Goal: Task Accomplishment & Management: Use online tool/utility

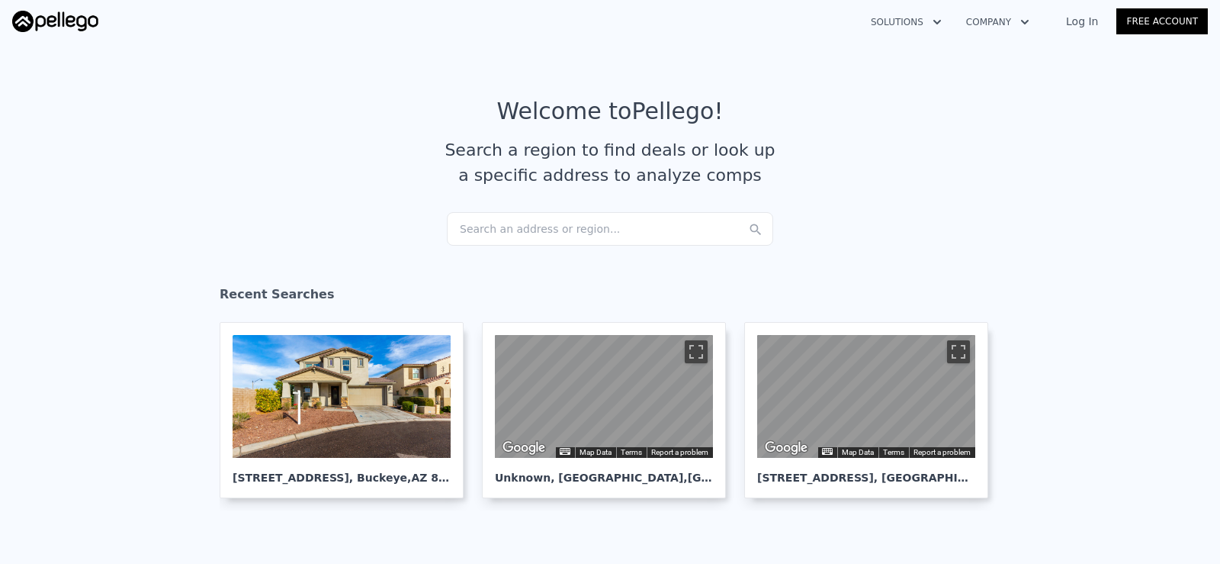
click at [542, 223] on div "Search an address or region..." at bounding box center [610, 229] width 326 height 34
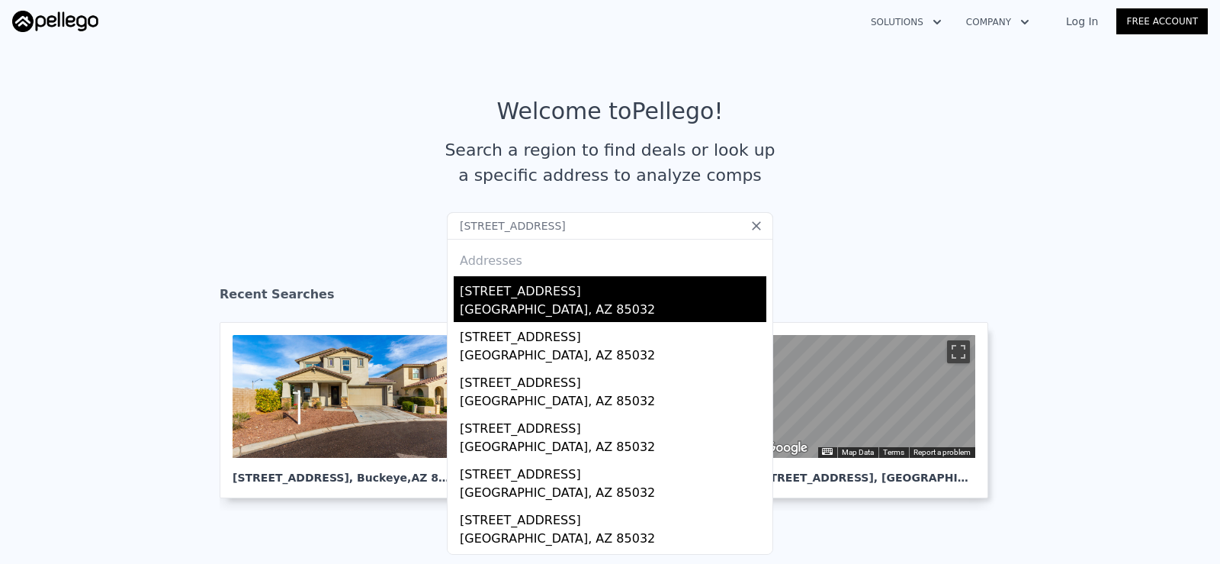
type input "[STREET_ADDRESS]"
click at [583, 297] on div "[STREET_ADDRESS]" at bounding box center [613, 288] width 307 height 24
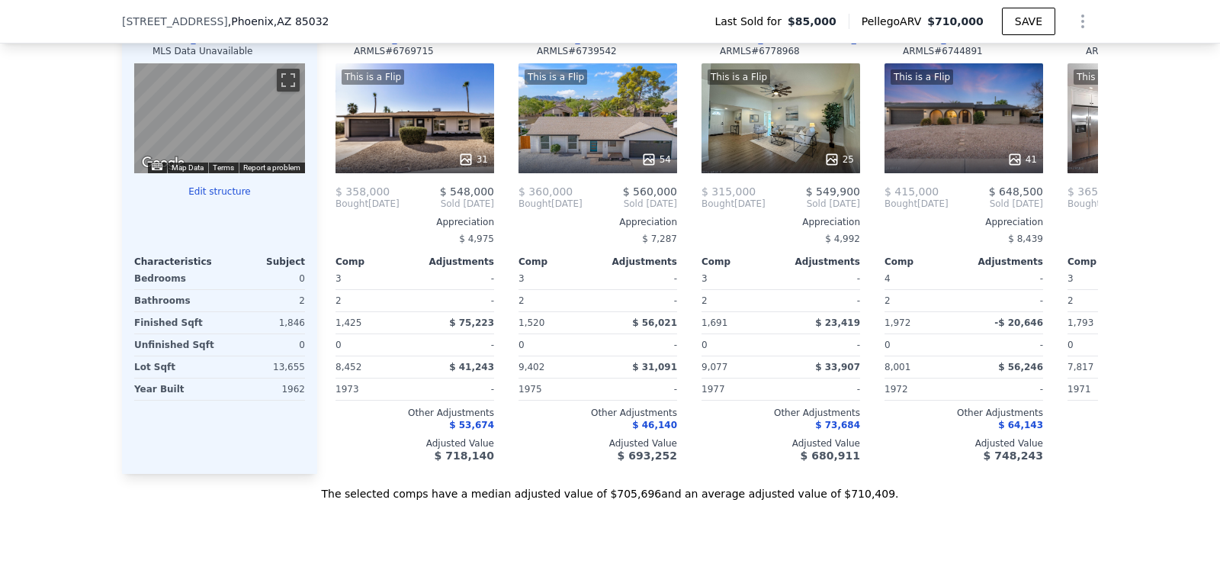
scroll to position [1520, 0]
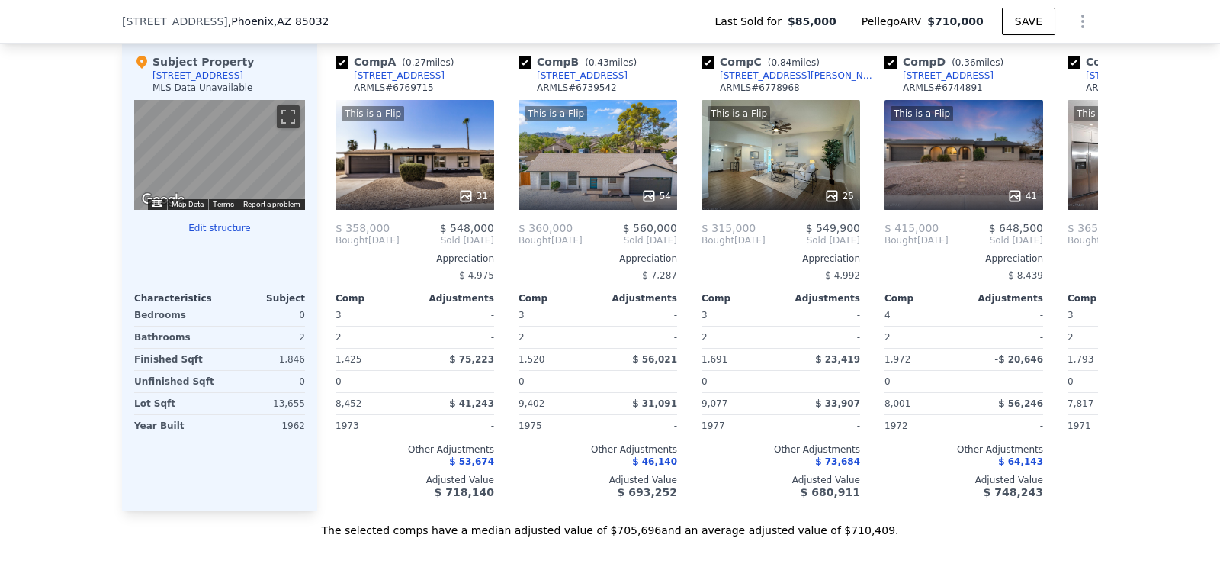
click at [226, 234] on button "Edit structure" at bounding box center [219, 228] width 171 height 12
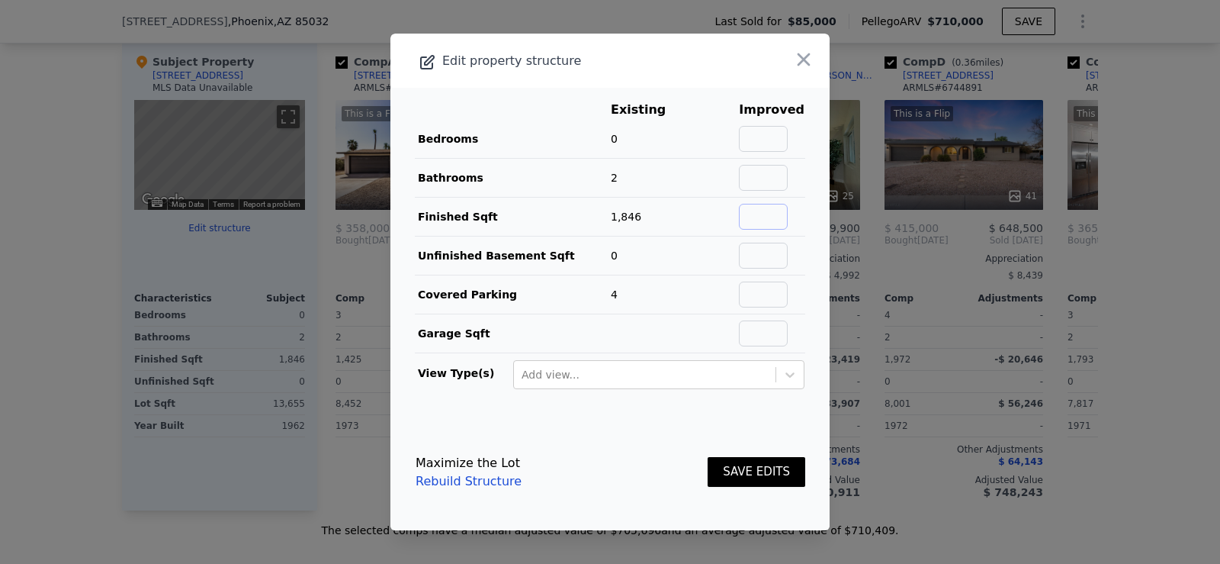
click at [747, 209] on input "text" at bounding box center [763, 217] width 49 height 26
type input "3200"
click at [765, 132] on input "text" at bounding box center [763, 139] width 49 height 26
type input "5"
click at [737, 471] on button "SAVE EDITS" at bounding box center [757, 472] width 98 height 30
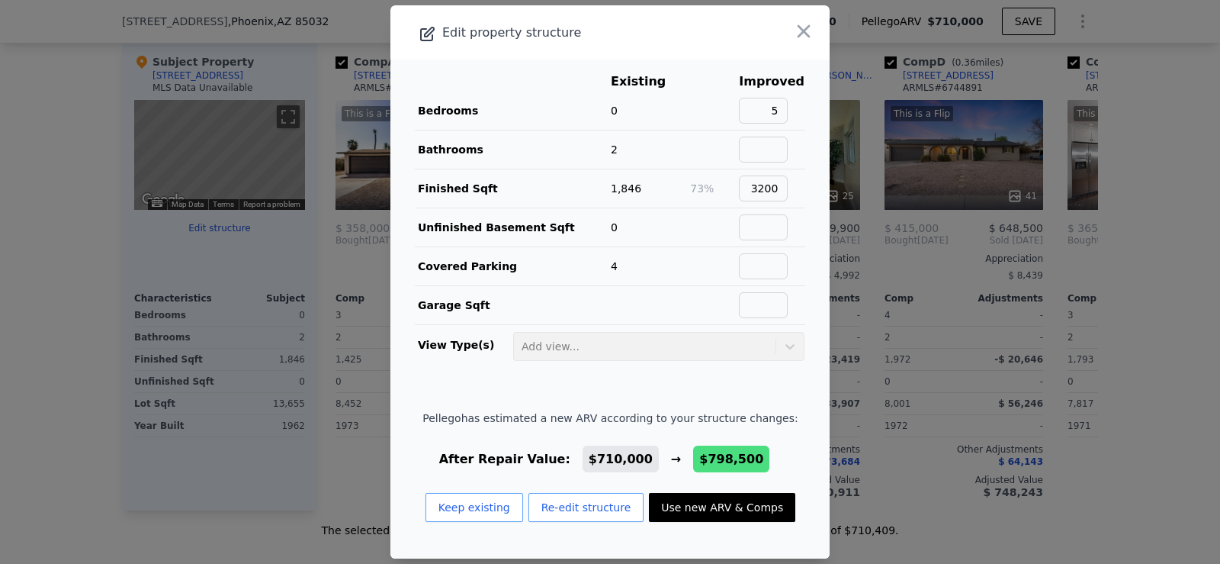
click at [699, 451] on span "$798,500" at bounding box center [731, 458] width 64 height 14
click at [694, 512] on button "Use new ARV & Comps" at bounding box center [722, 507] width 146 height 29
click at [709, 512] on div "Sale Comps Rental Comps We found 12 sales that match your search Filters Map Pr…" at bounding box center [610, 103] width 1220 height 1004
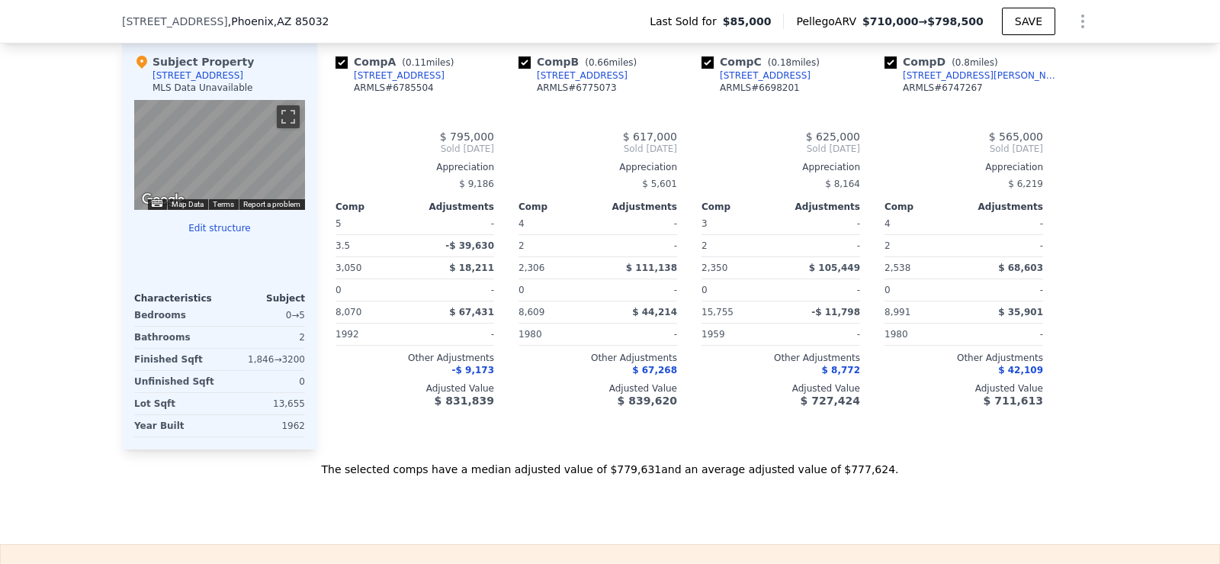
type input "5"
type input "2"
type input "3.5"
type input "2306"
type input "3050"
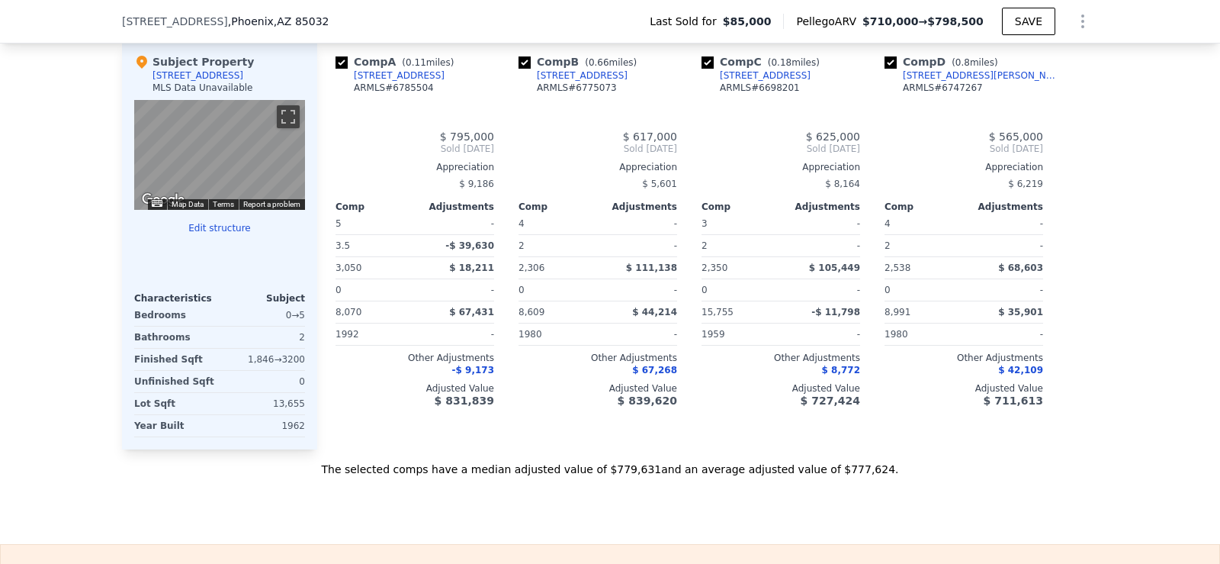
type input "8070"
type input "15755"
type input "$ 798,500"
type input "$ 660,579"
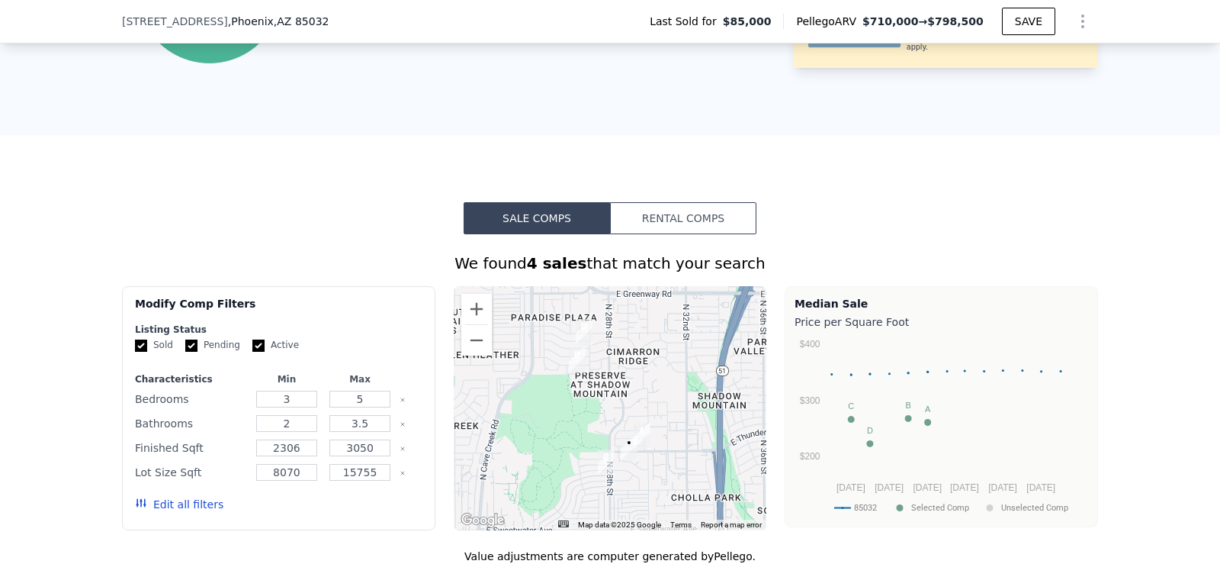
scroll to position [1062, 0]
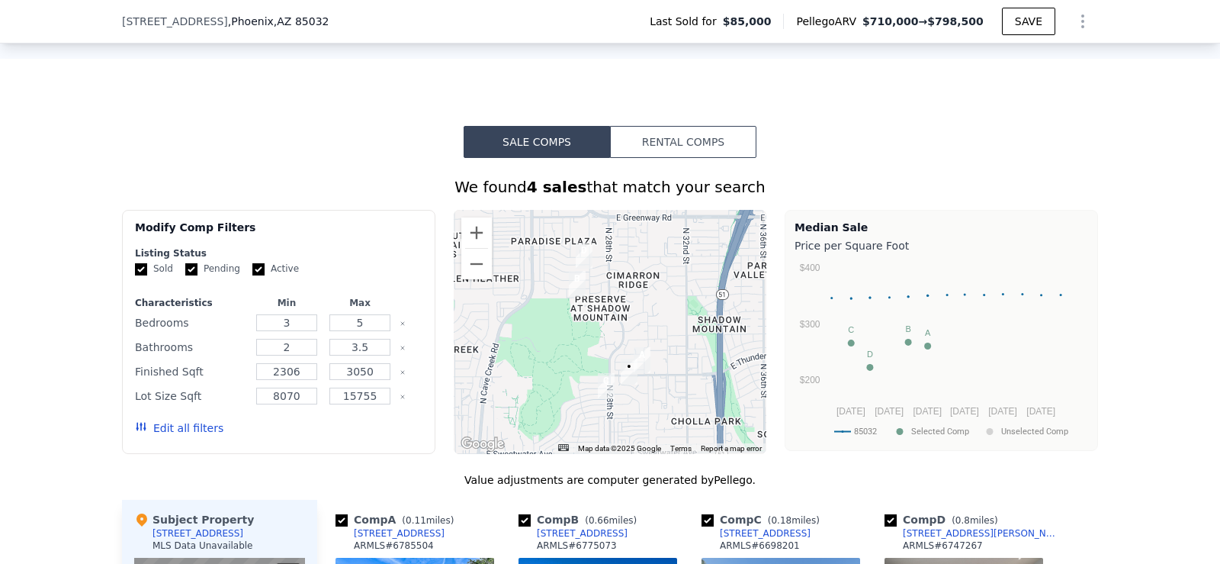
click at [274, 16] on span ", AZ 85032" at bounding box center [302, 21] width 56 height 12
drag, startPoint x: 263, startPoint y: 16, endPoint x: 117, endPoint y: 23, distance: 145.8
click at [122, 23] on span "[STREET_ADDRESS]" at bounding box center [175, 21] width 106 height 15
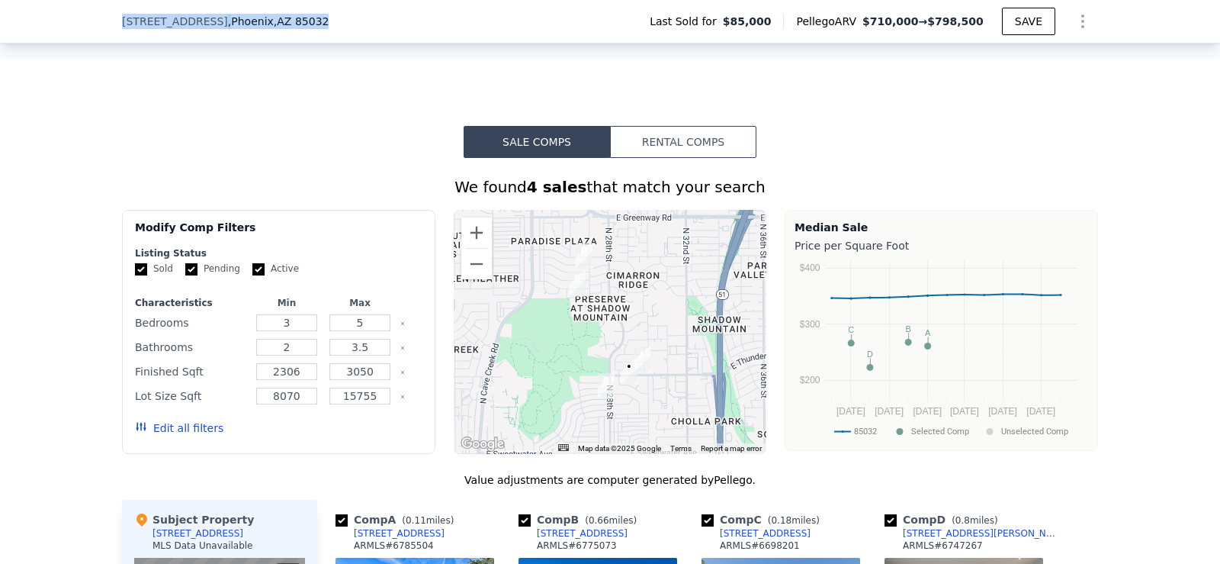
drag, startPoint x: 115, startPoint y: 23, endPoint x: 328, endPoint y: 24, distance: 212.8
click at [328, 24] on div "[STREET_ADDRESS] Last Sold for $85,000 Pellego ARV $710,000 → $798,500 SAVE" at bounding box center [610, 21] width 1220 height 43
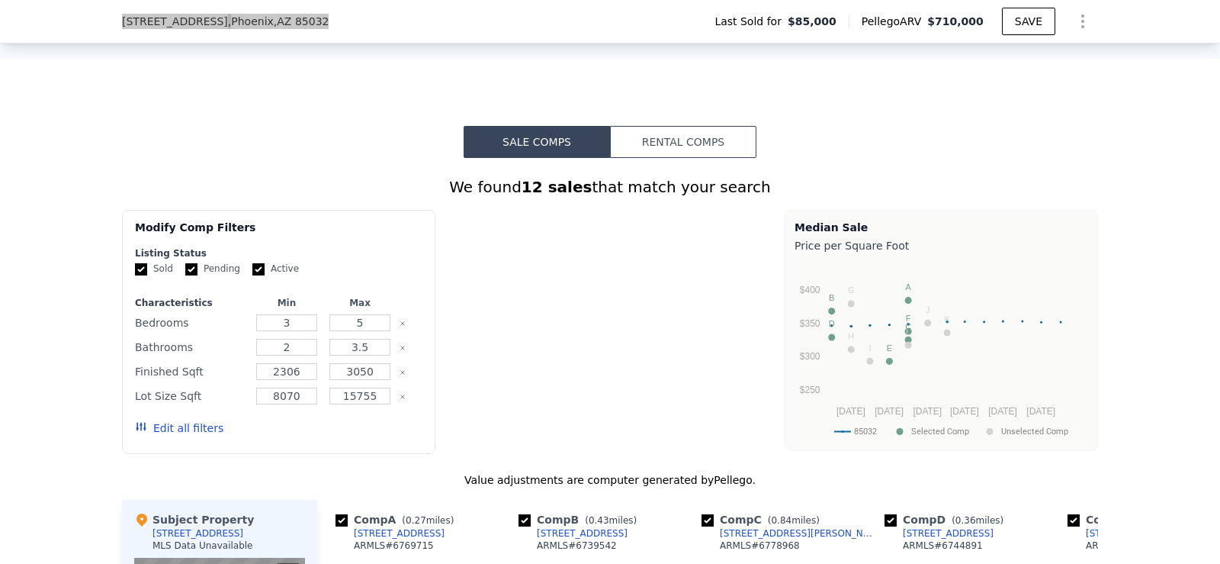
type input "4"
type input "1"
type input "2"
type input "1409"
type input "2015"
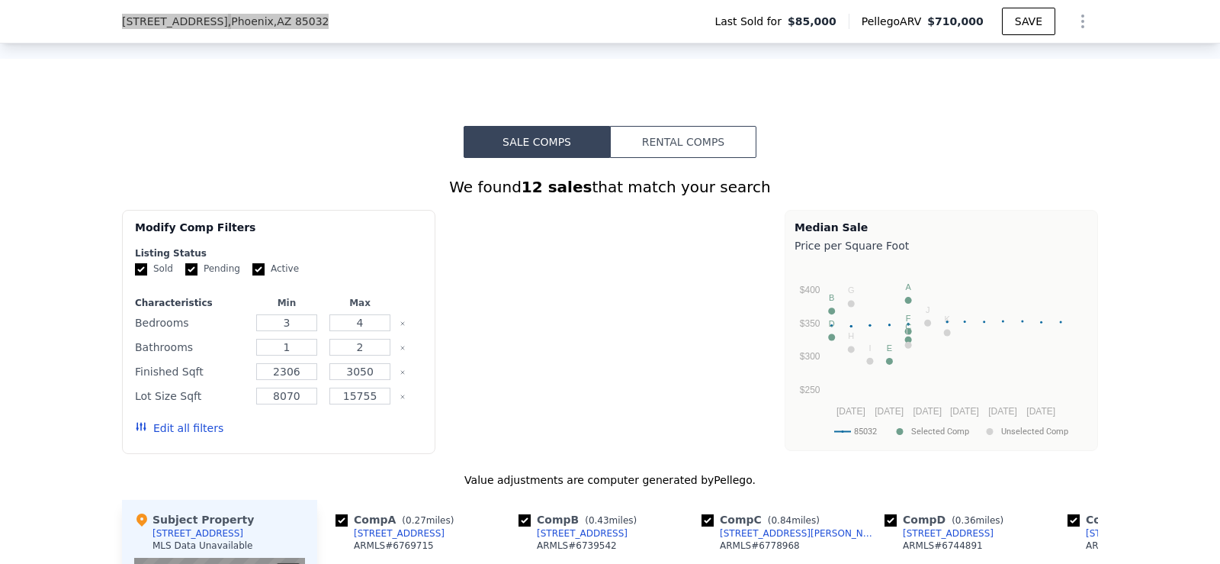
type input "7689"
type input "21402"
type input "$ 710,000"
type input "$ 576,977"
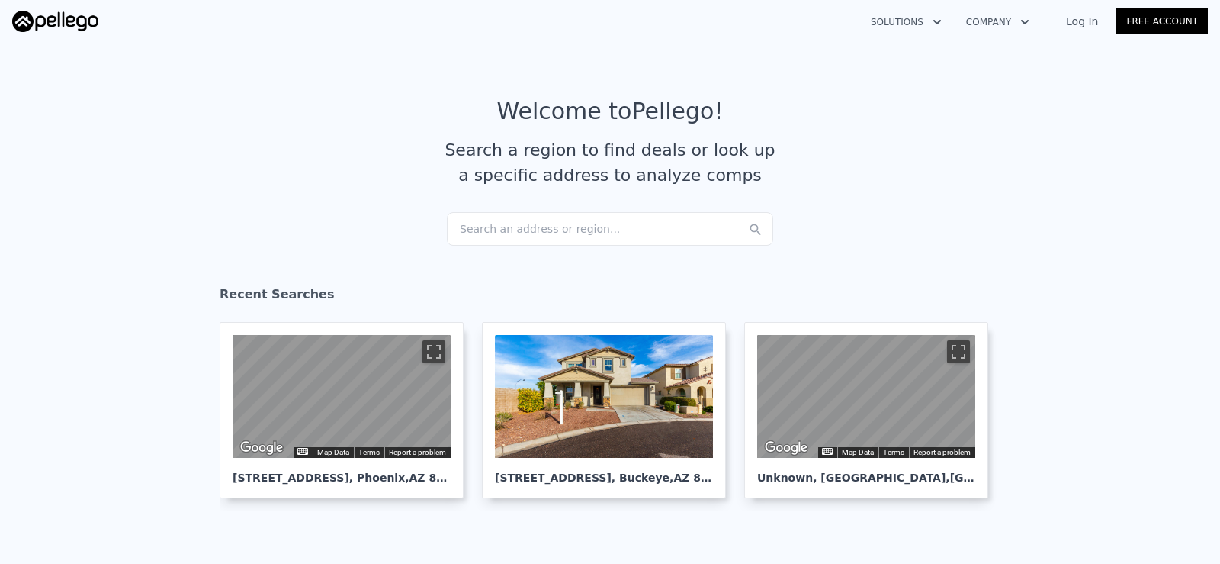
click at [548, 226] on div "Search an address or region..." at bounding box center [610, 229] width 326 height 34
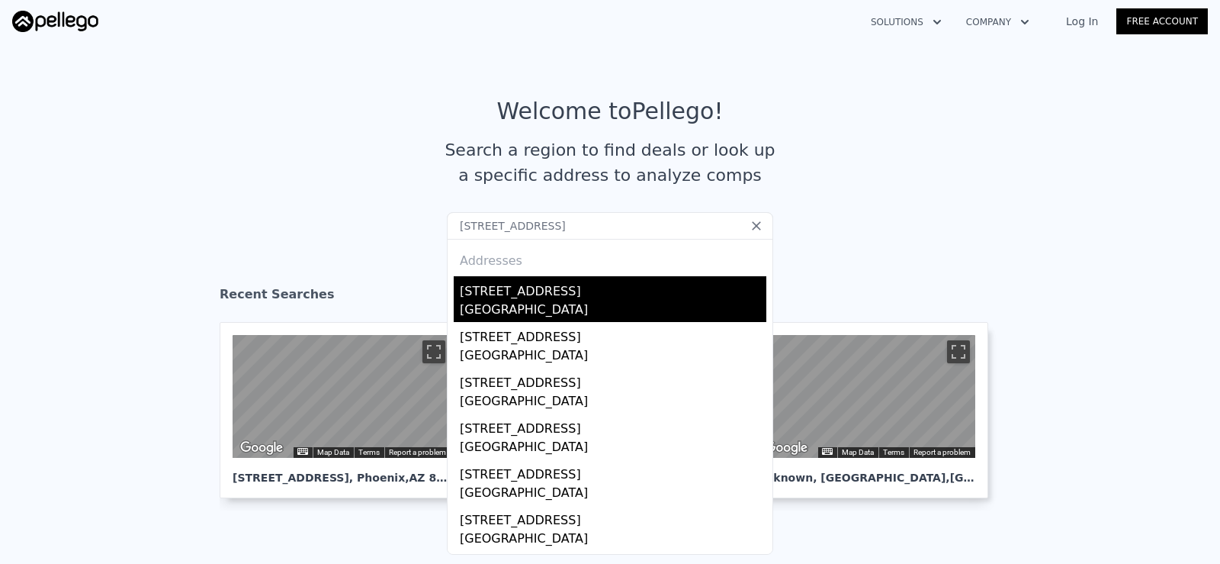
type input "[STREET_ADDRESS]"
click at [550, 287] on div "[STREET_ADDRESS]" at bounding box center [613, 288] width 307 height 24
